Goal: Task Accomplishment & Management: Manage account settings

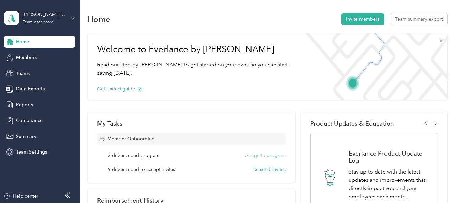
click at [253, 153] on button "Assign to program" at bounding box center [265, 155] width 41 height 7
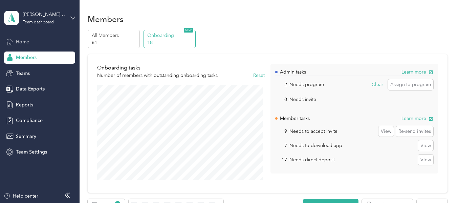
click at [46, 44] on div "Home" at bounding box center [39, 42] width 71 height 12
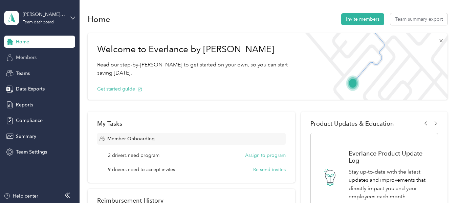
click at [33, 57] on span "Members" at bounding box center [26, 57] width 21 height 7
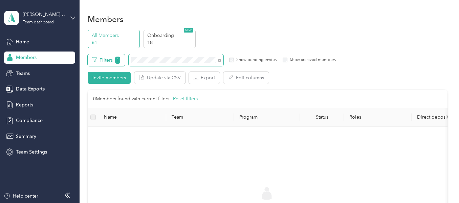
click at [121, 65] on div "Filters 1 Show pending invites Show archived members" at bounding box center [212, 60] width 248 height 12
click at [104, 62] on button "Filters 1" at bounding box center [106, 60] width 37 height 12
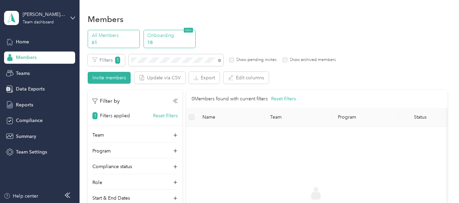
click at [173, 39] on p "18" at bounding box center [170, 42] width 46 height 7
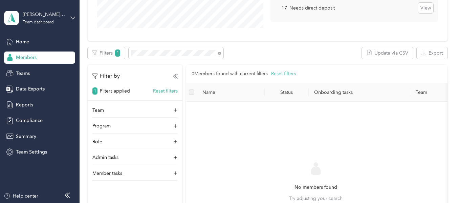
scroll to position [101, 0]
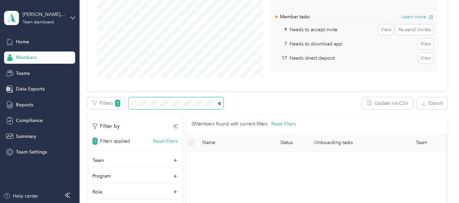
click at [220, 104] on icon at bounding box center [219, 103] width 3 height 3
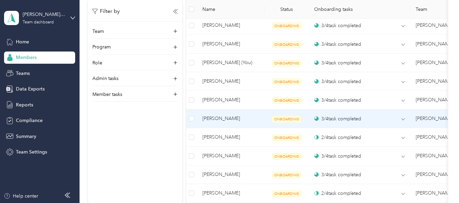
scroll to position [203, 0]
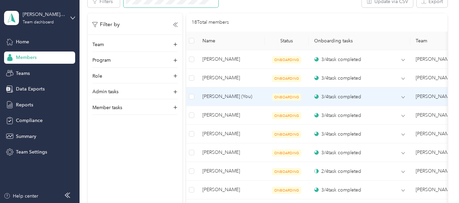
click at [235, 94] on span "[PERSON_NAME] (You)" at bounding box center [230, 96] width 57 height 7
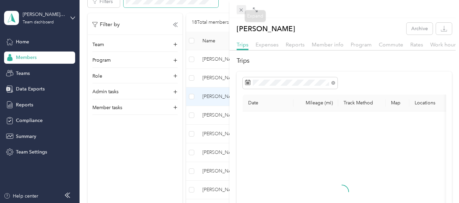
click at [242, 10] on icon at bounding box center [241, 10] width 6 height 6
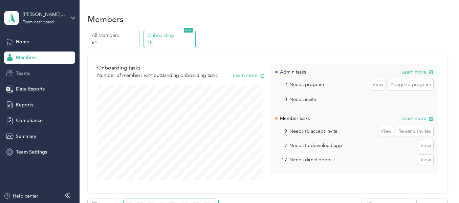
click at [39, 74] on div "Teams" at bounding box center [39, 73] width 71 height 12
